Goal: Information Seeking & Learning: Learn about a topic

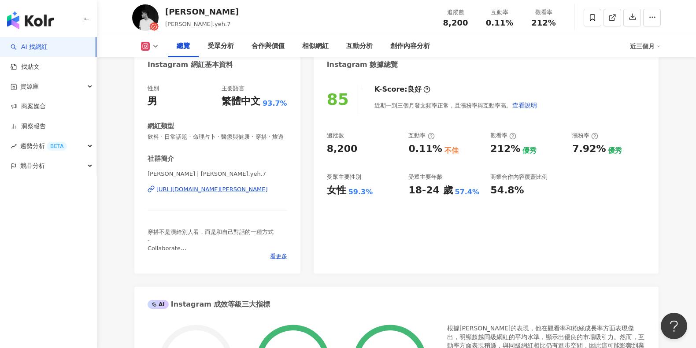
scroll to position [54, 0]
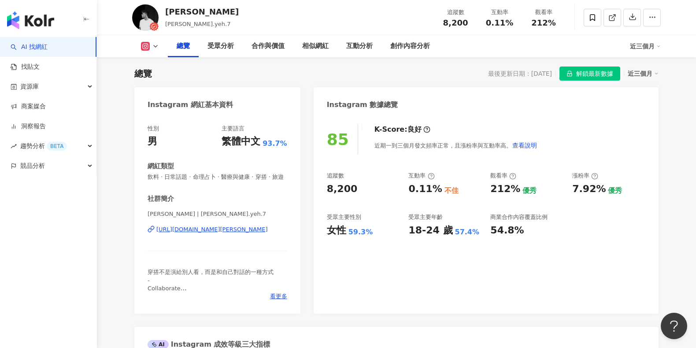
drag, startPoint x: 123, startPoint y: 227, endPoint x: 160, endPoint y: 227, distance: 37.0
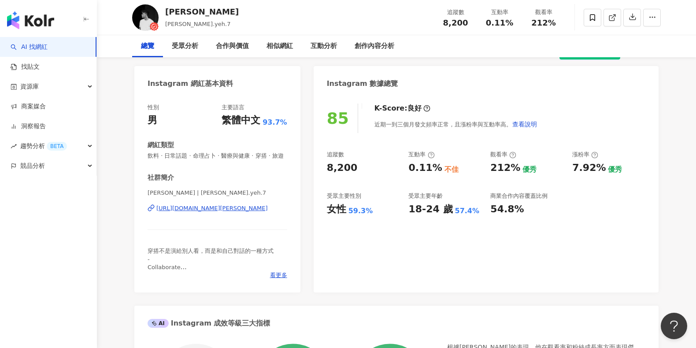
scroll to position [14, 0]
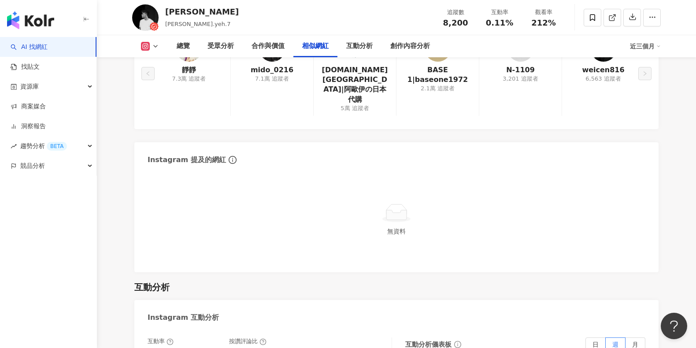
scroll to position [1736, 0]
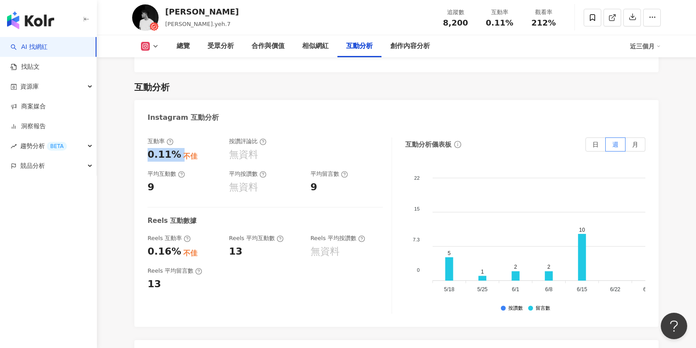
drag, startPoint x: 178, startPoint y: 145, endPoint x: 142, endPoint y: 143, distance: 36.2
click at [142, 143] on div "互動率 0.11% 不佳 按讚評論比 無資料 平均互動數 9 平均按讚數 無資料 平均留言數 9 Reels 互動數據 Reels 互動率 0.16% 不佳 …" at bounding box center [396, 228] width 524 height 198
copy div "0.11%"
click at [197, 170] on div "平均互動數" at bounding box center [184, 174] width 73 height 8
drag, startPoint x: 168, startPoint y: 177, endPoint x: 130, endPoint y: 178, distance: 37.9
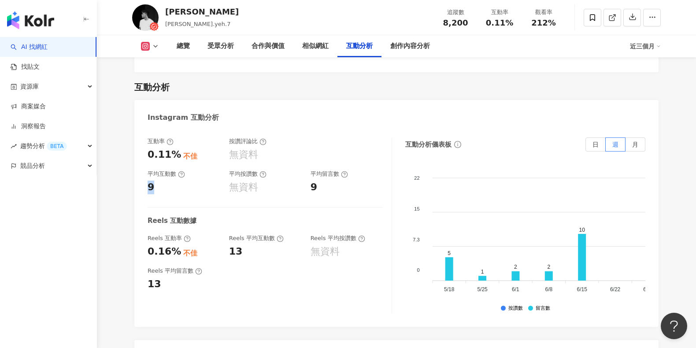
click at [130, 178] on div "總覽 最後更新日期：[DATE] 解鎖最新數據 近三個月 Instagram 網紅基本資料 性別 男 主要語言 繁體中文 93.7% 網紅類型 飲料 · 日常…" at bounding box center [397, 1] width 564 height 3260
copy div "9"
click at [247, 186] on div "互動率 0.11% 不佳 按讚評論比 無資料 平均互動數 9 平均按讚數 無資料 平均留言數 9 Reels 互動數據 Reels 互動率 0.16% 不佳 …" at bounding box center [270, 225] width 245 height 176
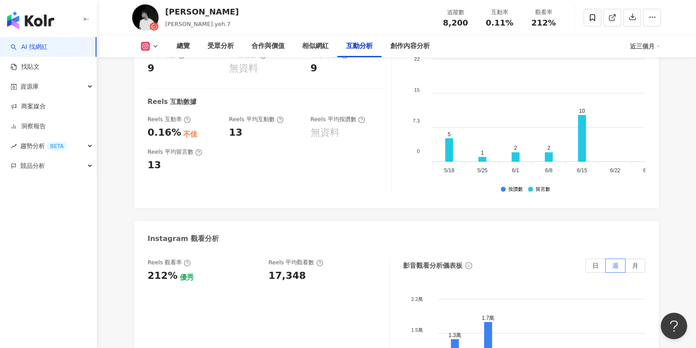
scroll to position [1857, 0]
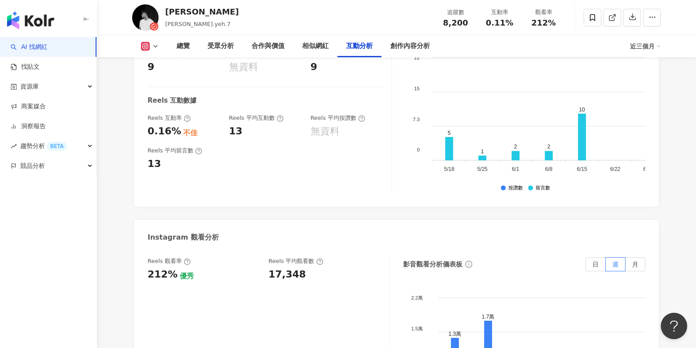
click at [278, 147] on div "Reels 平均留言數 13" at bounding box center [265, 159] width 235 height 24
drag, startPoint x: 270, startPoint y: 262, endPoint x: 305, endPoint y: 262, distance: 34.8
click at [305, 268] on div "17,348" at bounding box center [325, 275] width 112 height 14
copy div "17,348"
click at [215, 286] on div "Reels 觀看率 212% 優秀 [PERSON_NAME] 平均觀看數 17,348" at bounding box center [269, 345] width 242 height 176
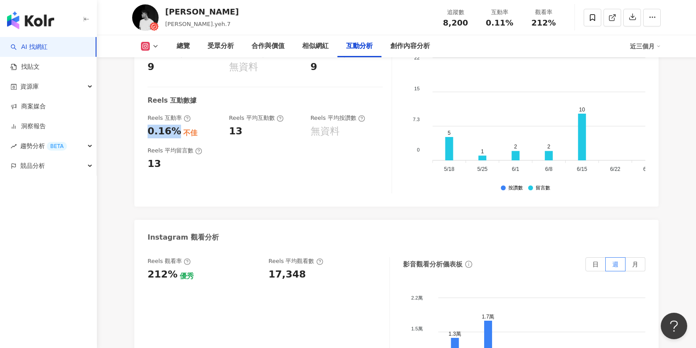
drag, startPoint x: 176, startPoint y: 121, endPoint x: 147, endPoint y: 121, distance: 29.5
click at [147, 121] on div "互動率 0.11% 不佳 按讚評論比 無資料 平均互動數 9 平均按讚數 無資料 平均留言數 9 Reels 互動數據 Reels 互動率 0.16% 不佳 …" at bounding box center [396, 107] width 524 height 198
copy div "0.16%"
click at [252, 257] on div "Reels 觀看率" at bounding box center [204, 261] width 112 height 8
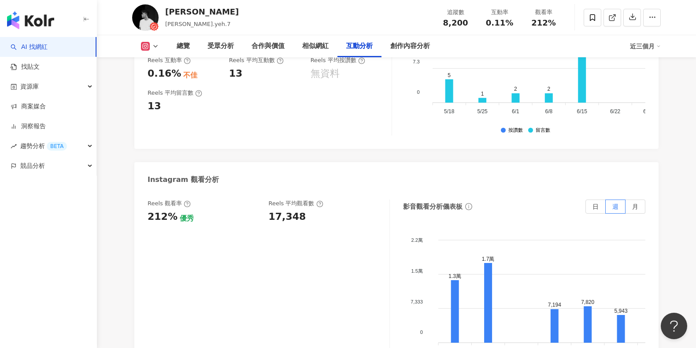
scroll to position [1937, 0]
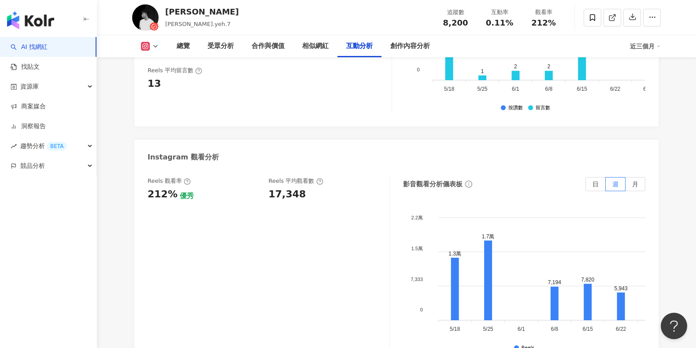
click at [319, 180] on icon at bounding box center [320, 181] width 2 height 3
click at [342, 197] on div "Reels 觀看率 212% 優秀 [PERSON_NAME] 平均觀看數 17,348" at bounding box center [269, 265] width 242 height 176
